Goal: Task Accomplishment & Management: Use online tool/utility

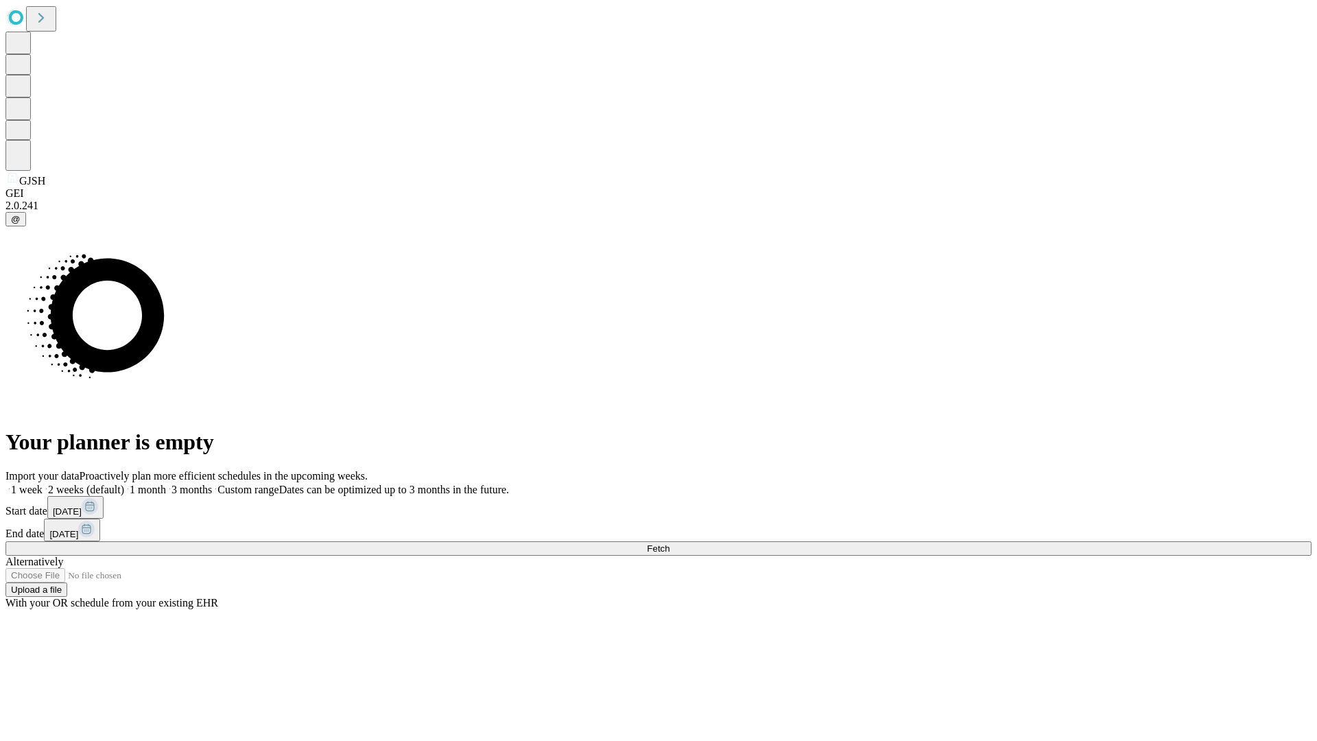
click at [669, 543] on span "Fetch" at bounding box center [658, 548] width 23 height 10
